Goal: Transaction & Acquisition: Purchase product/service

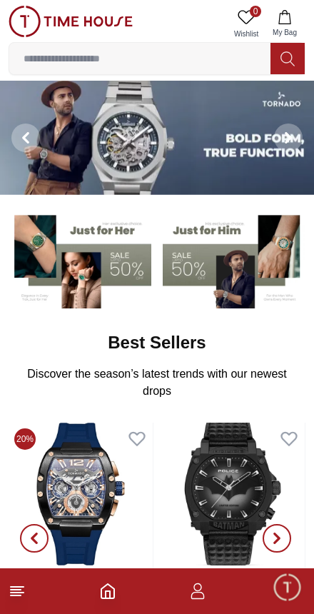
click at [228, 277] on img at bounding box center [234, 258] width 143 height 99
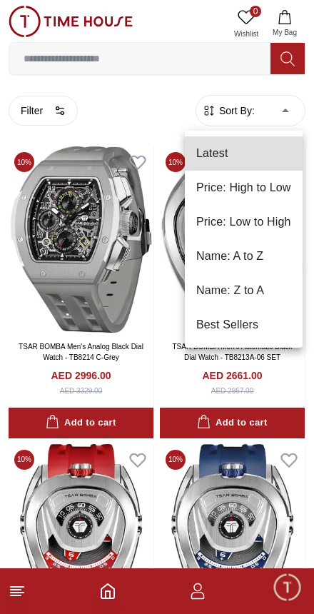
click at [278, 228] on li "Price: Low to High" at bounding box center [244, 222] width 118 height 34
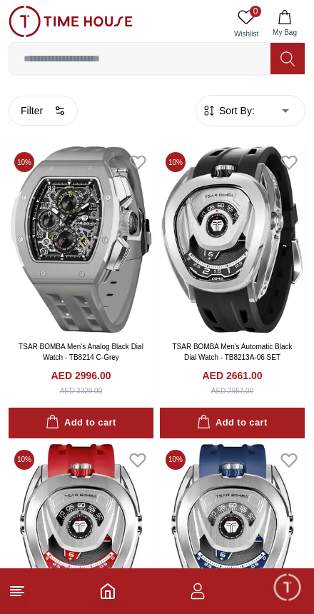
type input "*"
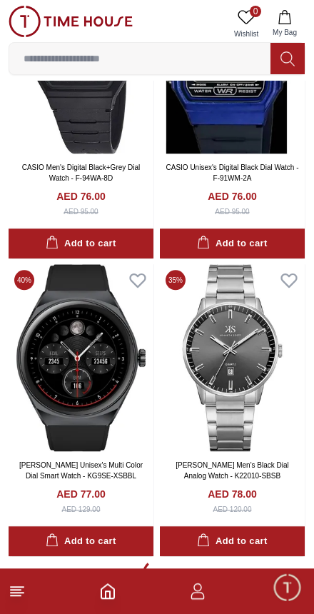
scroll to position [2563, 0]
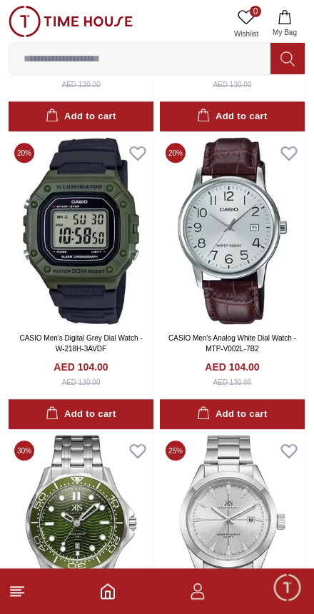
scroll to position [7759, 0]
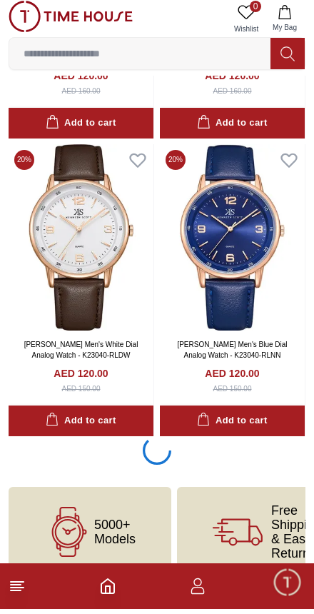
scroll to position [14596, 0]
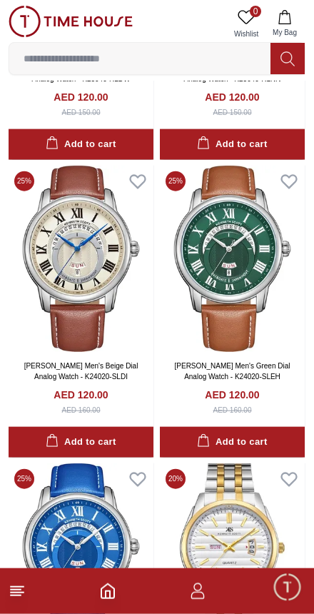
scroll to position [14883, 0]
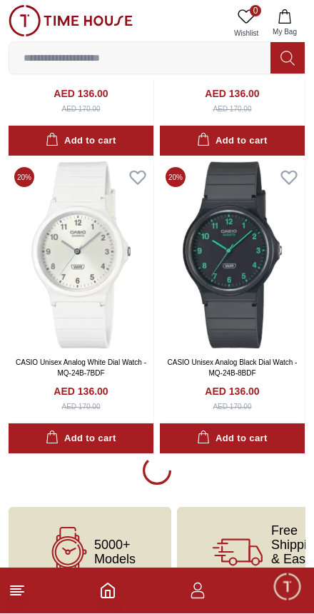
scroll to position [20541, 0]
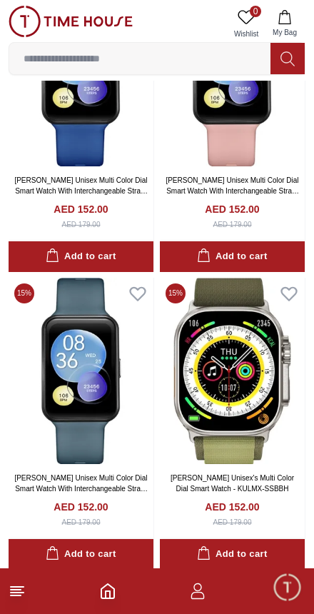
scroll to position [26405, 0]
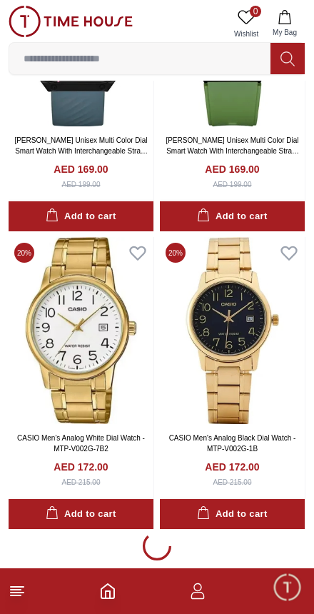
scroll to position [32462, 0]
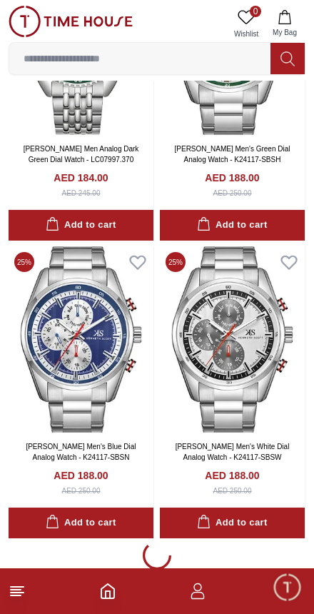
scroll to position [38356, 0]
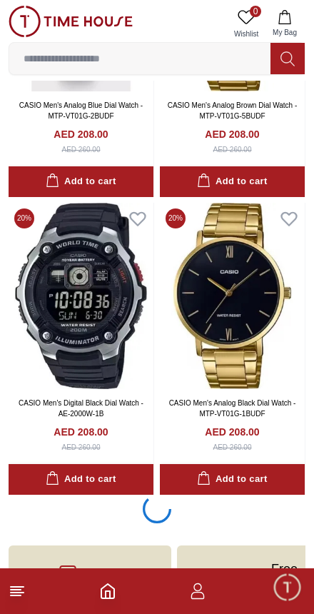
scroll to position [44351, 0]
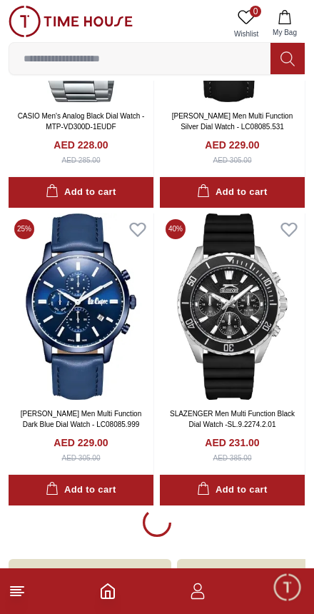
scroll to position [50296, 0]
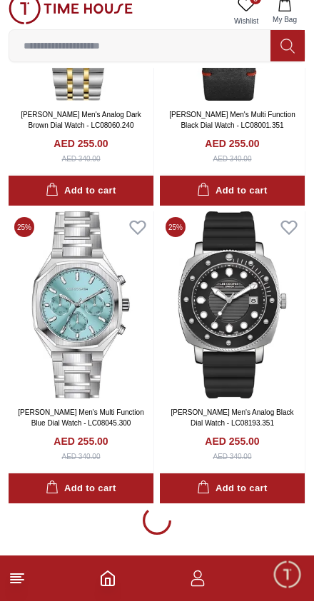
scroll to position [56240, 0]
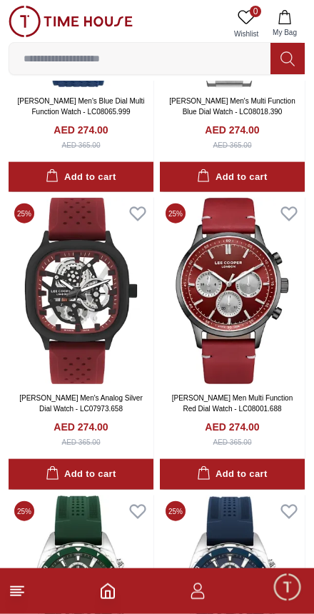
scroll to position [61332, 0]
